Goal: Task Accomplishment & Management: Use online tool/utility

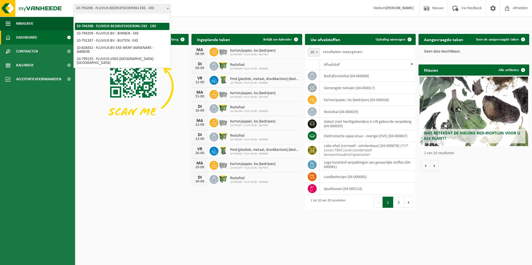
click at [168, 8] on b at bounding box center [168, 8] width 2 height 1
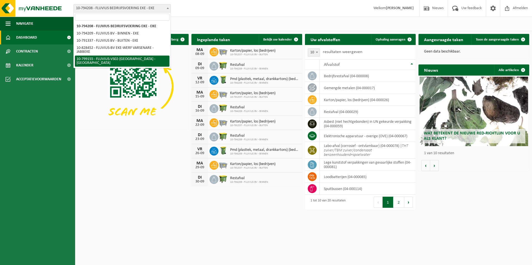
select select "33193"
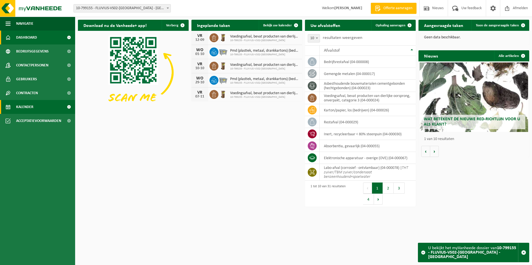
click at [48, 108] on link "Kalender" at bounding box center [37, 107] width 75 height 14
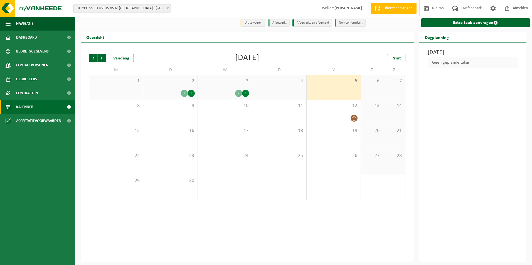
click at [186, 91] on div "1" at bounding box center [184, 93] width 7 height 7
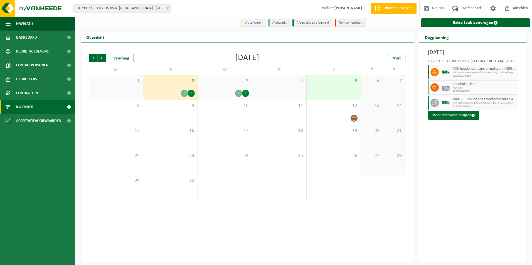
click at [235, 91] on div "2 1" at bounding box center [225, 93] width 48 height 7
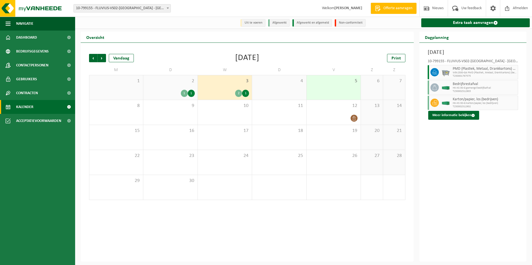
click at [184, 94] on div "1" at bounding box center [184, 93] width 7 height 7
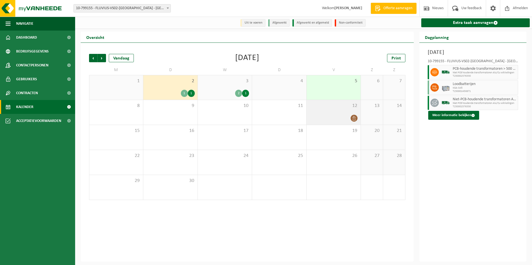
click at [346, 116] on div at bounding box center [333, 119] width 48 height 8
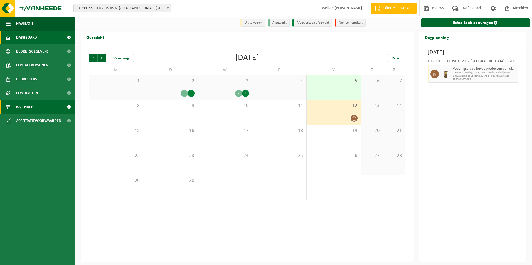
click at [36, 38] on span "Dashboard" at bounding box center [26, 38] width 21 height 14
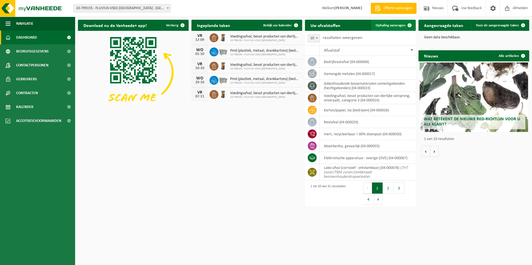
click at [408, 26] on span at bounding box center [409, 25] width 11 height 11
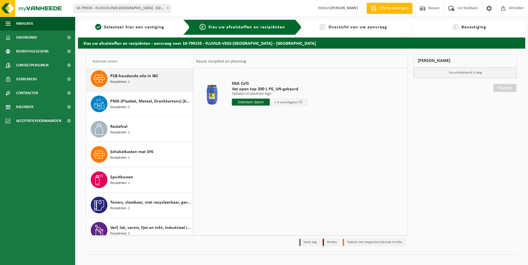
scroll to position [568, 0]
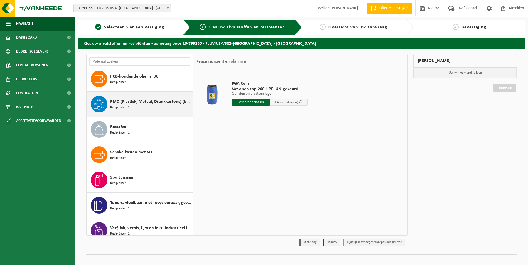
click at [151, 107] on div "PMD (Plastiek, Metaal, Drankkartons) (bedrijven) Recipiënten: 2" at bounding box center [150, 104] width 81 height 17
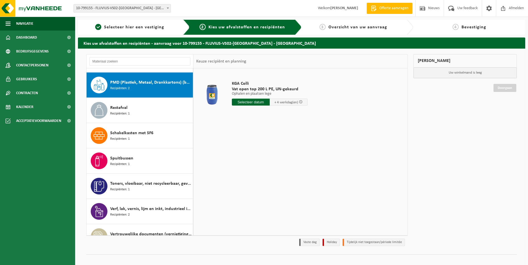
scroll to position [589, 0]
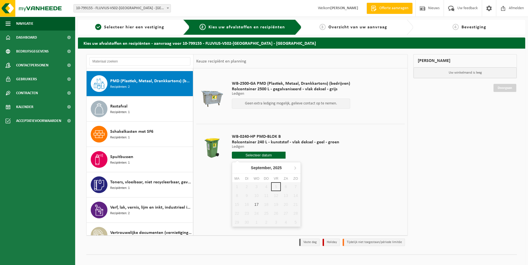
click at [260, 155] on input "text" at bounding box center [259, 155] width 54 height 7
click at [258, 204] on div "17" at bounding box center [257, 204] width 10 height 9
type input "Van [DATE]"
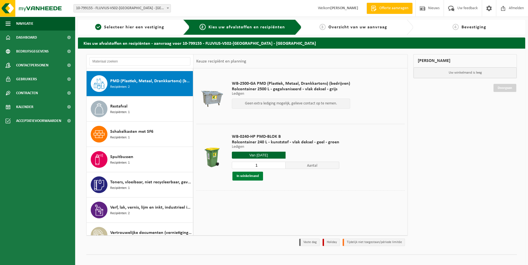
click at [246, 174] on button "In winkelmand" at bounding box center [247, 176] width 31 height 9
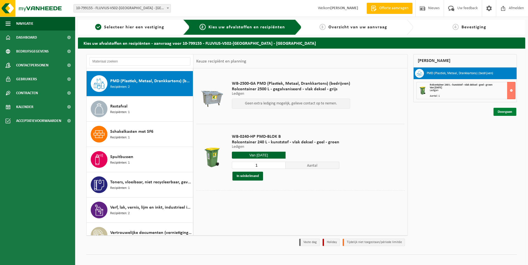
click at [505, 112] on link "Doorgaan" at bounding box center [504, 112] width 23 height 8
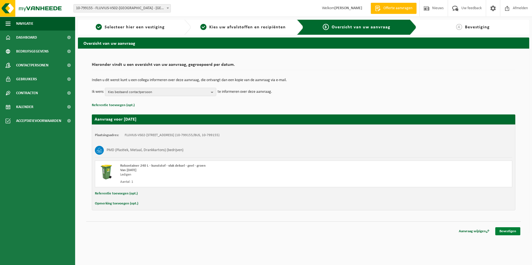
click at [510, 231] on link "Bevestigen" at bounding box center [507, 232] width 25 height 8
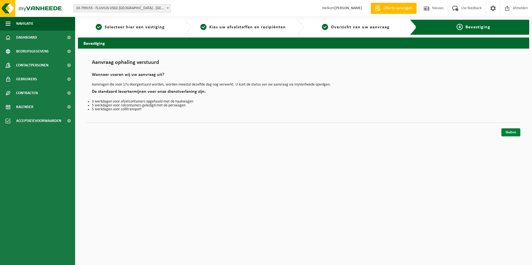
click at [515, 131] on link "Sluiten" at bounding box center [510, 133] width 19 height 8
